Goal: Check status: Check status

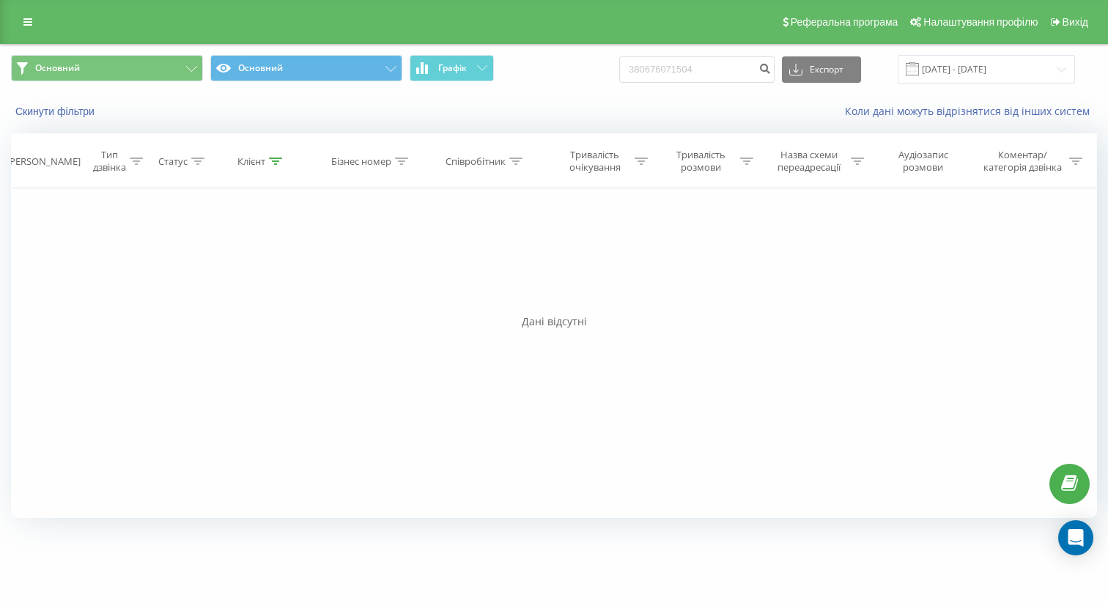
click at [88, 119] on div "Скинути фільтри Коли дані можуть відрізнятися вiд інших систем" at bounding box center [554, 111] width 1106 height 35
click at [86, 117] on button "Скинути фільтри" at bounding box center [56, 111] width 91 height 13
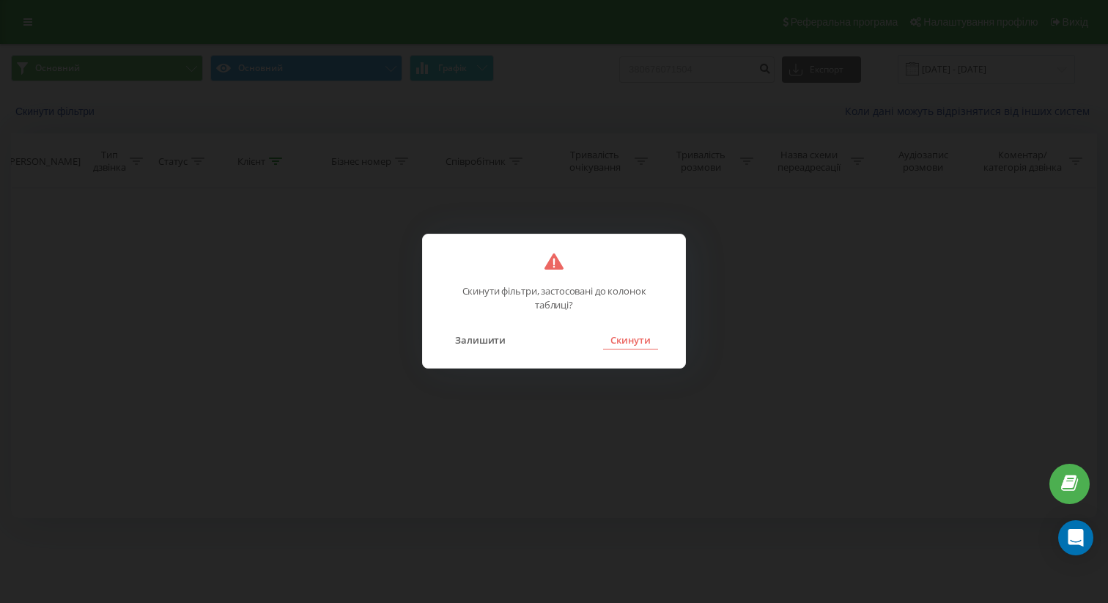
click at [629, 334] on button "Скинути" at bounding box center [630, 339] width 55 height 19
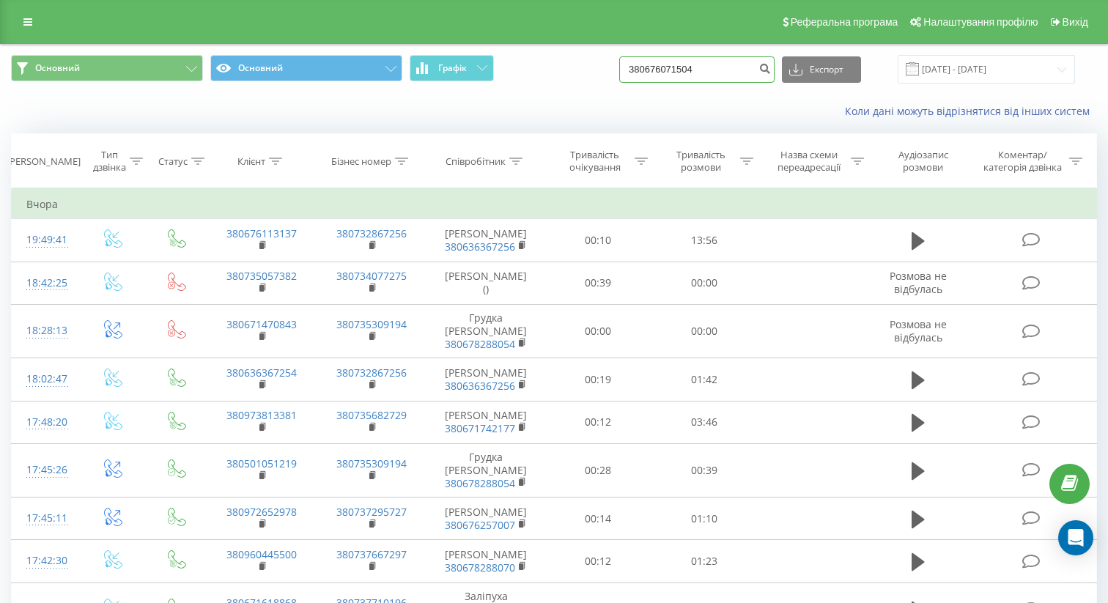
click at [714, 70] on input "380676071504" at bounding box center [696, 69] width 155 height 26
paste input "960608771"
type input "380960608771"
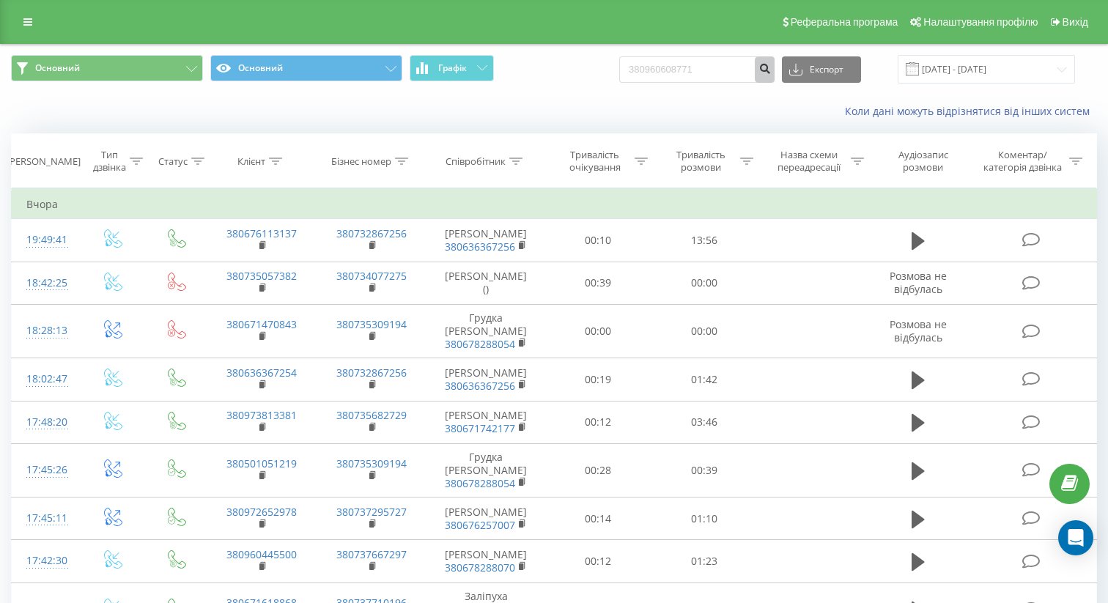
click at [771, 68] on icon "submit" at bounding box center [764, 66] width 12 height 9
